Goal: Task Accomplishment & Management: Complete application form

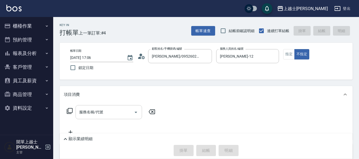
click at [81, 115] on input "服務名稱/代號" at bounding box center [105, 112] width 54 height 9
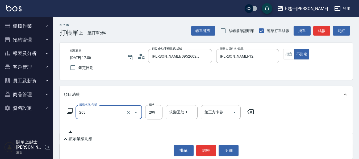
type input "B級洗+剪(203)"
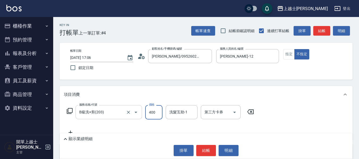
type input "400"
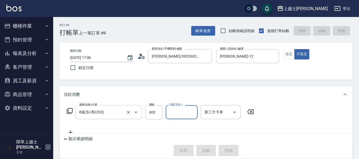
type input "2025/08/10 17:49"
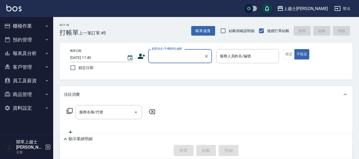
click at [20, 20] on button "櫃檯作業" at bounding box center [26, 26] width 49 height 14
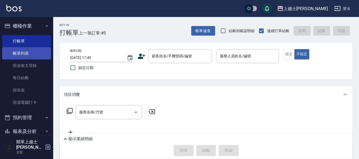
click at [16, 55] on link "帳單列表" at bounding box center [26, 53] width 49 height 12
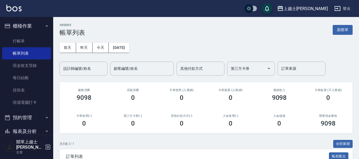
drag, startPoint x: 138, startPoint y: 64, endPoint x: 173, endPoint y: 20, distance: 56.6
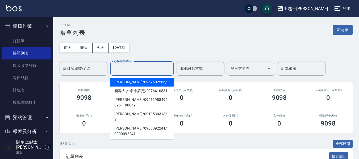
drag, startPoint x: 173, startPoint y: 20, endPoint x: 179, endPoint y: 40, distance: 21.2
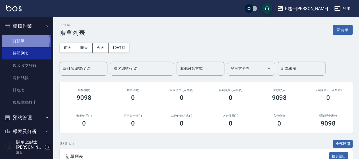
drag, startPoint x: 179, startPoint y: 40, endPoint x: 24, endPoint y: 40, distance: 154.8
click at [24, 40] on link "打帳單" at bounding box center [26, 41] width 49 height 12
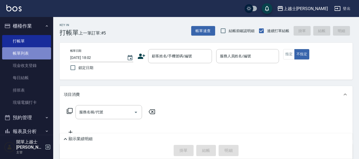
click at [31, 52] on link "帳單列表" at bounding box center [26, 53] width 49 height 12
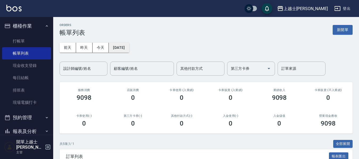
click at [114, 47] on button "[DATE]" at bounding box center [119, 48] width 20 height 10
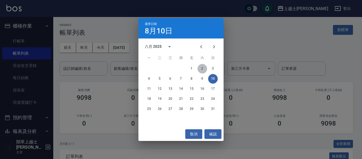
click at [202, 68] on button "2" at bounding box center [202, 69] width 10 height 10
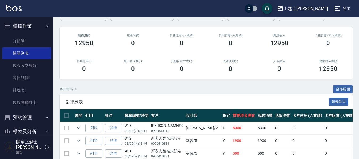
scroll to position [80, 0]
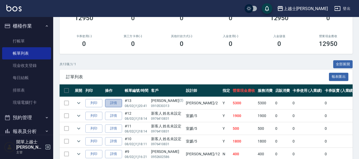
click at [114, 103] on link "詳情" at bounding box center [113, 103] width 17 height 8
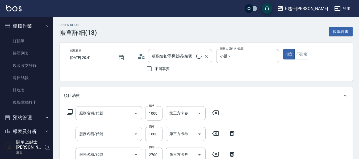
type input "[DATE] 20:41"
type input "小媛-2"
type input "髮質還原修護霜(503)"
type input "基本染髮(401)"
type input "溫朔燙(307)"
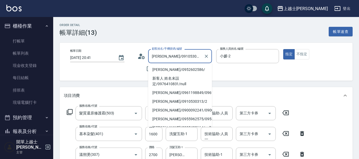
click at [192, 57] on input "[PERSON_NAME]/0910530313/2" at bounding box center [176, 56] width 51 height 9
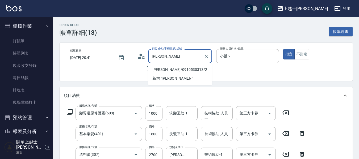
type input "[PERSON_NAME]"
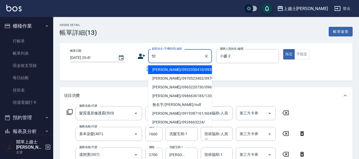
click at [191, 70] on li "[PERSON_NAME]/0932350410/0932350410" at bounding box center [180, 69] width 64 height 9
type input "[PERSON_NAME]/0932350410/0932350410"
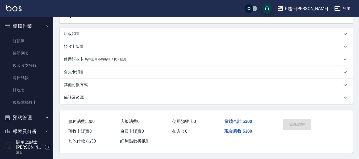
scroll to position [162, 0]
click at [303, 125] on div "重新結帳" at bounding box center [296, 128] width 30 height 23
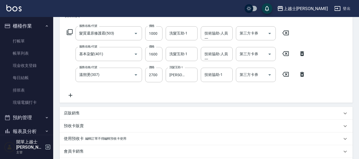
scroll to position [2, 0]
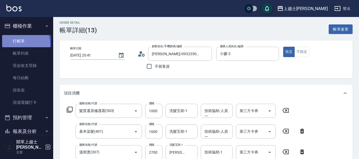
click at [21, 44] on link "打帳單" at bounding box center [26, 41] width 49 height 12
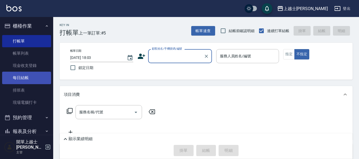
click at [27, 79] on link "每日結帳" at bounding box center [26, 78] width 49 height 12
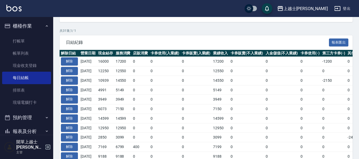
scroll to position [106, 0]
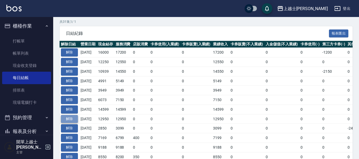
click at [70, 117] on button "解除" at bounding box center [69, 119] width 17 height 8
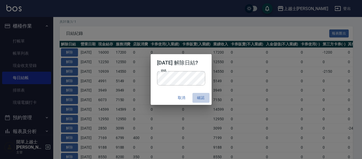
click at [203, 97] on button "確認" at bounding box center [200, 98] width 17 height 10
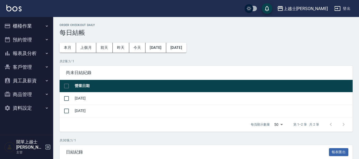
drag, startPoint x: 0, startPoint y: 0, endPoint x: 28, endPoint y: 26, distance: 38.2
click at [28, 26] on button "櫃檯作業" at bounding box center [26, 26] width 49 height 14
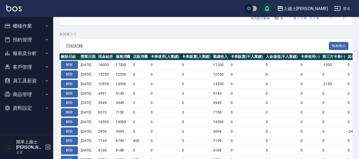
scroll to position [106, 0]
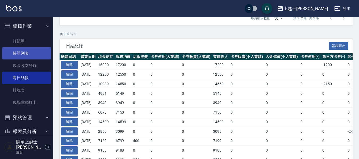
click at [33, 56] on link "帳單列表" at bounding box center [26, 53] width 49 height 12
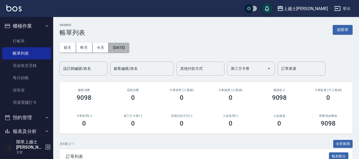
click at [129, 47] on button "[DATE]" at bounding box center [119, 48] width 20 height 10
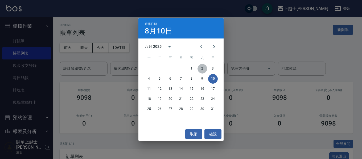
click at [201, 69] on button "2" at bounding box center [202, 69] width 10 height 10
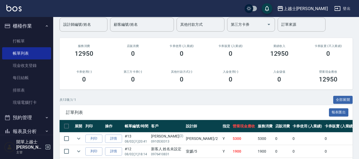
scroll to position [53, 0]
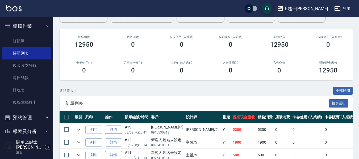
click at [119, 132] on link "詳情" at bounding box center [113, 130] width 17 height 8
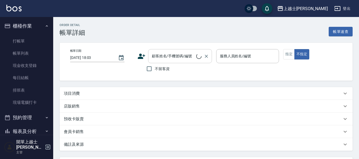
click at [178, 58] on div "顧客姓名/手機號碼/編號 顧客姓名/手機號碼/編號" at bounding box center [180, 56] width 64 height 14
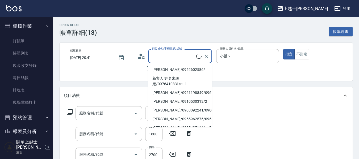
type input "[DATE] 20:41"
type input "小媛-2"
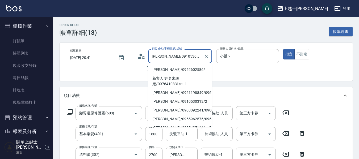
type input "[PERSON_NAME]/0910530313/2"
type input "髮質還原修護霜(503)"
type input "基本染髮(401)"
type input "溫朔燙(307)"
click at [193, 55] on input "[PERSON_NAME]/0910530313/2" at bounding box center [176, 56] width 51 height 9
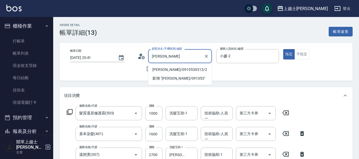
type input "[PERSON_NAME]"
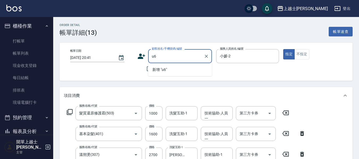
type input "u"
type input "[PERSON_NAME]/0932350410/0932350410"
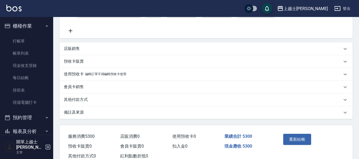
scroll to position [135, 0]
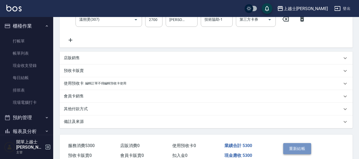
click at [307, 152] on button "重新結帳" at bounding box center [297, 148] width 28 height 11
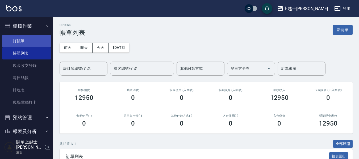
click at [30, 41] on link "打帳單" at bounding box center [26, 41] width 49 height 12
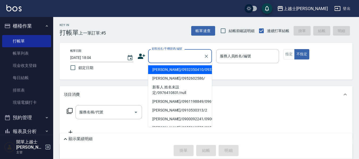
click at [178, 56] on input "顧客姓名/手機號碼/編號" at bounding box center [176, 56] width 51 height 9
click at [178, 74] on li "[PERSON_NAME]/0932350410/0932350410" at bounding box center [180, 69] width 64 height 9
type input "[PERSON_NAME]/0932350410/0932350410"
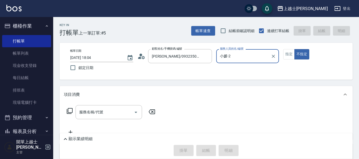
type input "小媛-2"
click at [285, 53] on button "指定" at bounding box center [288, 54] width 11 height 10
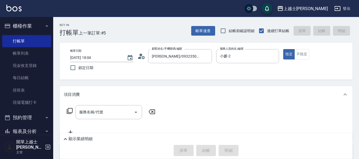
click at [69, 109] on icon at bounding box center [70, 111] width 6 height 6
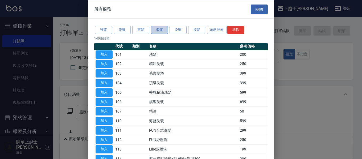
click at [158, 29] on button "燙髮" at bounding box center [159, 30] width 17 height 8
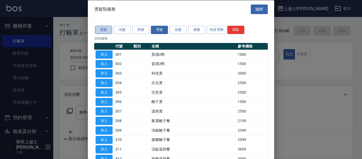
click at [105, 32] on button "護髮" at bounding box center [103, 30] width 17 height 8
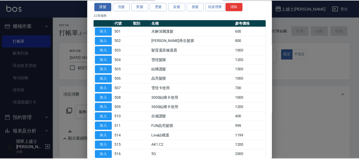
scroll to position [53, 0]
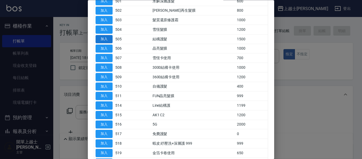
click at [110, 39] on button "加入" at bounding box center [103, 39] width 17 height 8
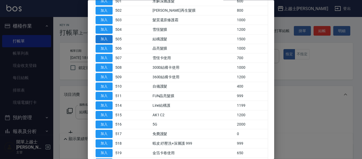
type input "結構護髮(505)"
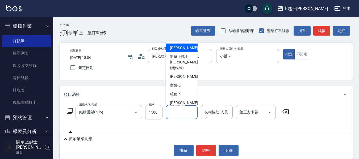
click at [184, 114] on input "洗髮互助-1" at bounding box center [181, 112] width 27 height 9
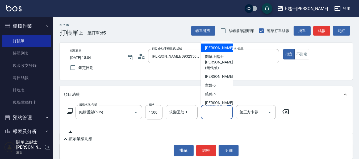
click at [211, 114] on input "技術協助-人員一" at bounding box center [216, 112] width 27 height 9
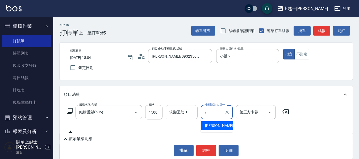
type input "7"
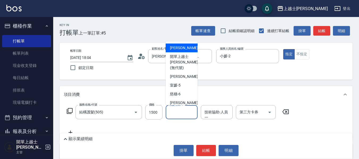
click at [184, 113] on input "洗髮互助-1" at bounding box center [181, 112] width 27 height 9
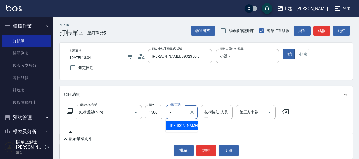
click at [188, 124] on div "[PERSON_NAME] -7" at bounding box center [182, 126] width 32 height 9
type input "[PERSON_NAME]-7"
click at [216, 109] on input "技術協助-人員一" at bounding box center [216, 112] width 27 height 9
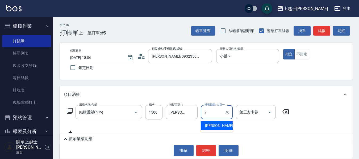
click at [210, 127] on span "[PERSON_NAME] -7" at bounding box center [220, 126] width 31 height 6
type input "[PERSON_NAME]-7"
click at [207, 151] on button "結帳" at bounding box center [206, 150] width 20 height 11
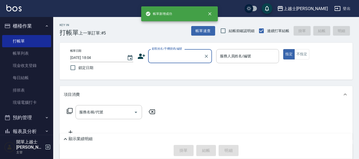
scroll to position [0, 0]
click at [176, 55] on input "顧客姓名/手機號碼/編號" at bounding box center [176, 56] width 51 height 9
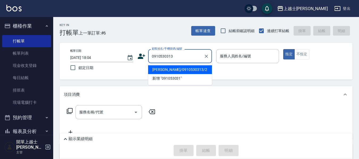
type input "[PERSON_NAME]/0910530313/2"
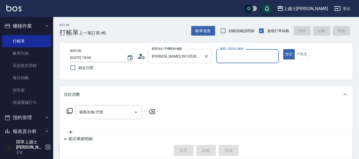
type input "小媛-2"
click at [283, 49] on button "指定" at bounding box center [288, 54] width 11 height 10
type button "true"
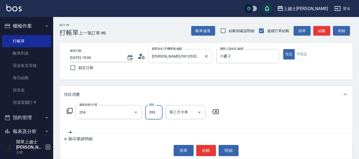
type input "A級洗+剪(204)"
type input "500"
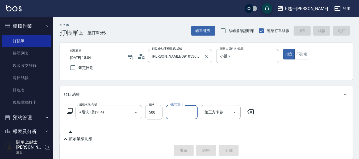
type input "[DATE] 18:05"
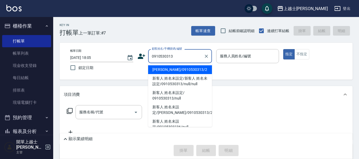
type input "[PERSON_NAME]/0910530313/2"
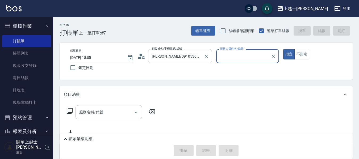
type input "小媛-2"
click at [283, 49] on button "指定" at bounding box center [288, 54] width 11 height 10
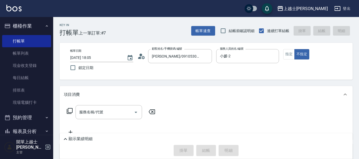
click at [92, 112] on div "服務名稱/代號 服務名稱/代號" at bounding box center [109, 112] width 66 height 14
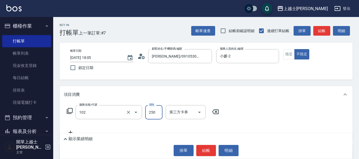
type input "精油洗髮(102)"
type input "300"
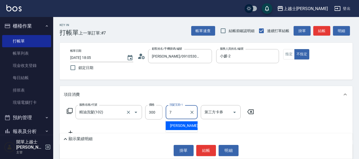
type input "[PERSON_NAME]-7"
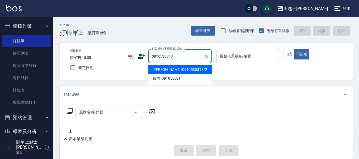
type input "[PERSON_NAME]/0910530313/2"
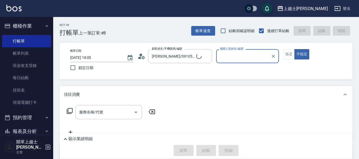
type input "小媛-2"
click at [294, 49] on button "不指定" at bounding box center [301, 54] width 15 height 10
type button "false"
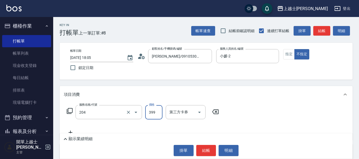
type input "A級洗+剪(204)"
type input "400"
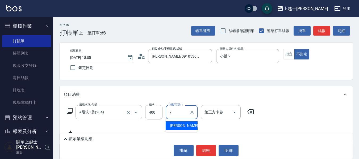
type input "[PERSON_NAME]-7"
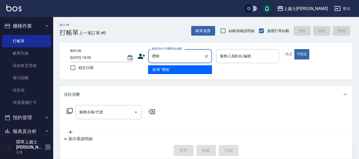
click at [166, 52] on input "禮物" at bounding box center [176, 56] width 51 height 9
type input "禮"
type input "[PERSON_NAME]"
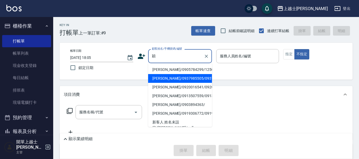
click at [188, 83] on li "[PERSON_NAME]/0937985505/0937985505" at bounding box center [180, 78] width 64 height 9
type input "[PERSON_NAME]/0937985505/0937985505"
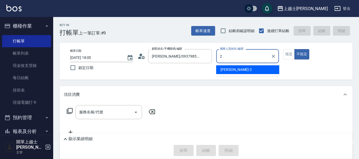
type input "小媛-2"
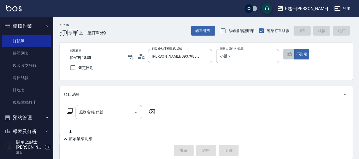
click at [293, 56] on button "指定" at bounding box center [288, 54] width 11 height 10
click at [68, 112] on icon at bounding box center [70, 111] width 6 height 6
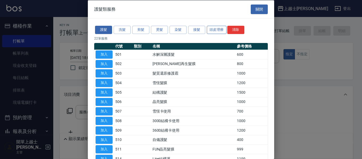
click at [217, 30] on button "頭皮理療" at bounding box center [217, 30] width 20 height 8
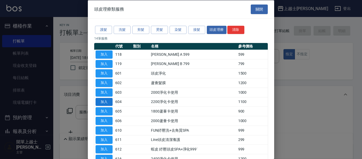
click at [105, 102] on button "加入" at bounding box center [103, 102] width 17 height 8
type input "2200淨化卡使用(604)"
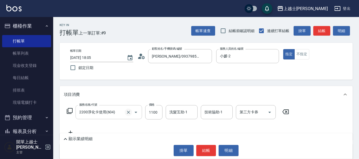
click at [129, 111] on icon "Clear" at bounding box center [128, 112] width 5 height 5
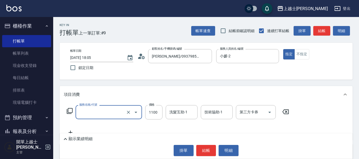
click at [108, 112] on input "服務名稱/代號" at bounding box center [101, 112] width 47 height 9
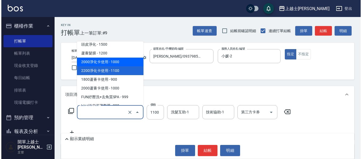
scroll to position [778, 0]
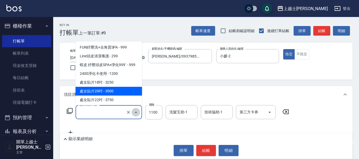
click at [135, 112] on icon "Close" at bounding box center [136, 112] width 6 height 6
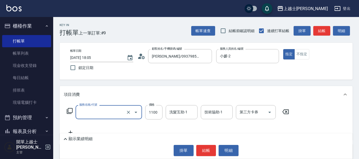
type input "2200淨化卡使用(604)"
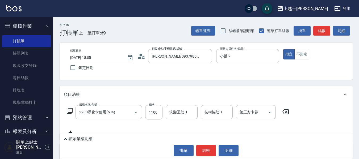
click at [69, 110] on icon at bounding box center [69, 111] width 6 height 6
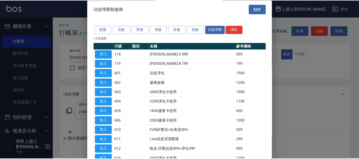
scroll to position [27, 0]
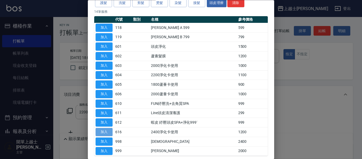
click at [107, 132] on button "加入" at bounding box center [103, 132] width 17 height 8
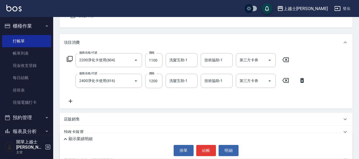
scroll to position [53, 0]
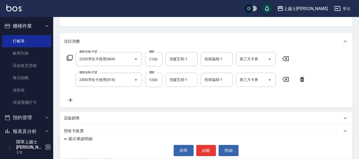
click at [285, 57] on icon at bounding box center [285, 59] width 13 height 6
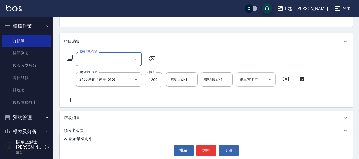
click at [256, 79] on input "第三方卡券" at bounding box center [251, 79] width 27 height 9
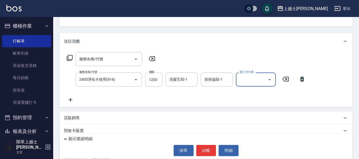
click at [255, 80] on input "第三方卡券" at bounding box center [251, 79] width 27 height 9
click at [255, 90] on span "舊有卡券" at bounding box center [256, 93] width 40 height 9
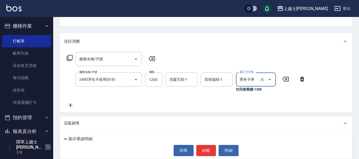
type input "舊有卡券"
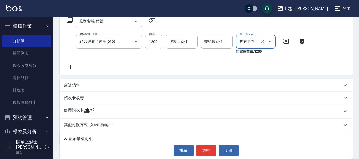
scroll to position [106, 0]
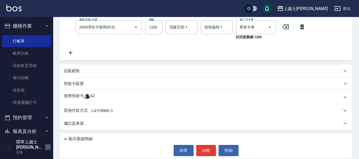
click at [200, 26] on form "洗髮互助-1 洗髮互助-1" at bounding box center [183, 27] width 35 height 14
click at [210, 24] on input "技術協助-1" at bounding box center [216, 27] width 27 height 9
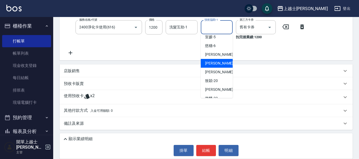
scroll to position [53, 0]
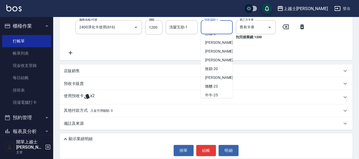
click at [212, 101] on span "小葉 -26" at bounding box center [211, 104] width 13 height 6
type input "小葉-26"
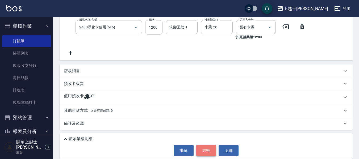
click at [204, 146] on button "結帳" at bounding box center [206, 150] width 20 height 11
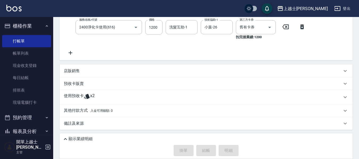
type input "[DATE] 18:07"
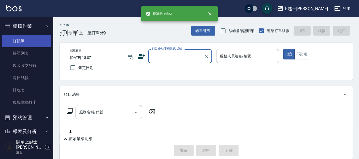
scroll to position [0, 0]
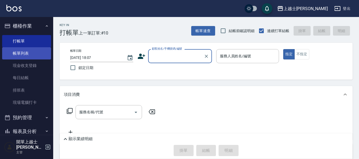
click at [23, 55] on link "帳單列表" at bounding box center [26, 53] width 49 height 12
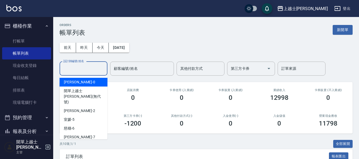
click at [83, 70] on input "設計師編號/姓名" at bounding box center [83, 68] width 43 height 9
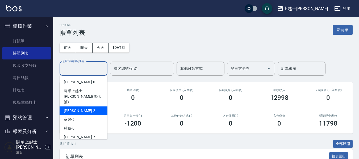
click at [77, 107] on div "小媛 -2" at bounding box center [84, 111] width 48 height 9
type input "小媛-2"
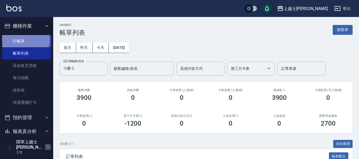
click at [24, 40] on link "打帳單" at bounding box center [26, 41] width 49 height 12
